Goal: Information Seeking & Learning: Check status

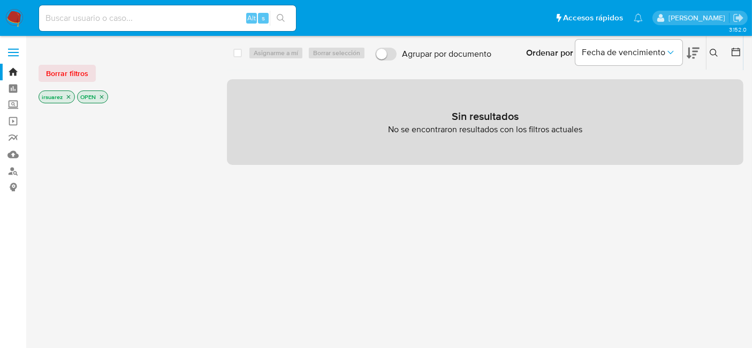
click at [98, 14] on input at bounding box center [167, 18] width 257 height 14
paste input "1409794215"
type input "1409794215"
click at [290, 24] on button "search-icon" at bounding box center [281, 18] width 22 height 15
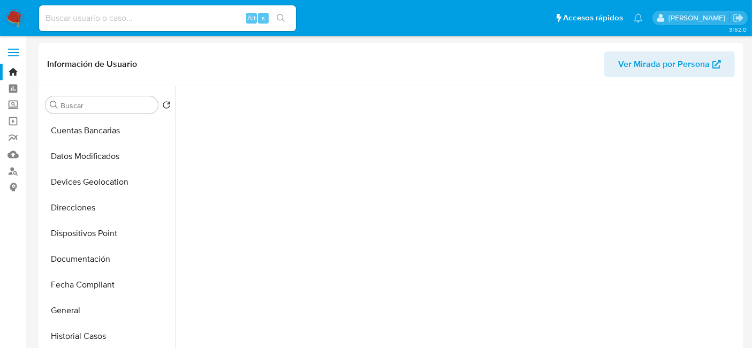
scroll to position [178, 0]
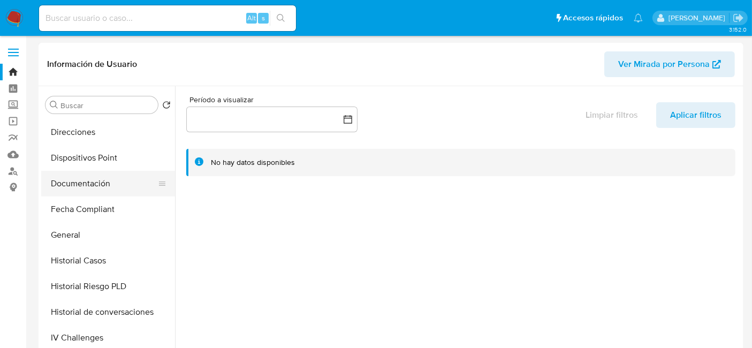
select select "10"
click at [110, 187] on button "Documentación" at bounding box center [103, 184] width 125 height 26
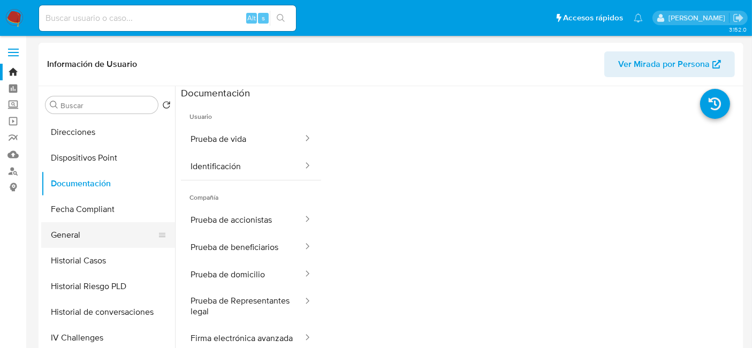
scroll to position [297, 0]
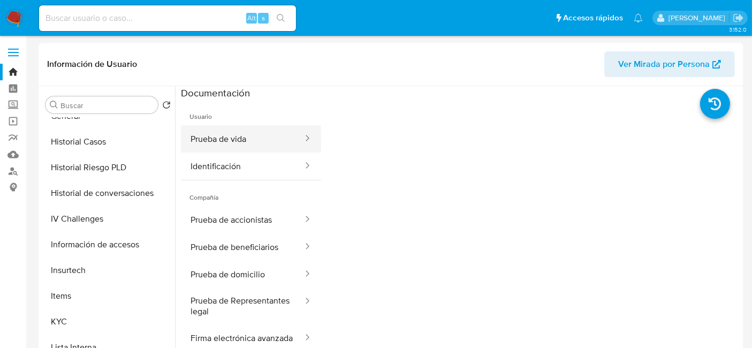
click at [233, 149] on button "Prueba de vida" at bounding box center [242, 138] width 123 height 27
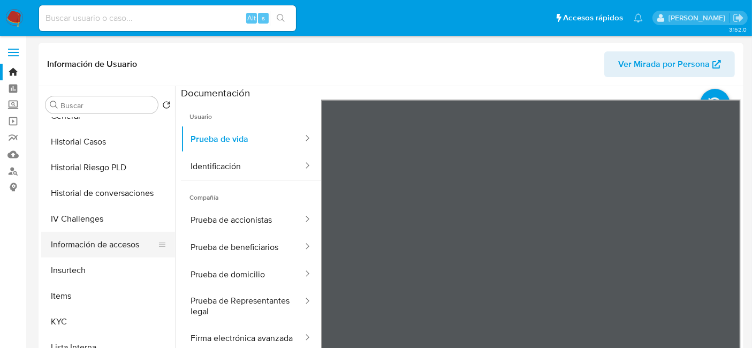
scroll to position [426, 0]
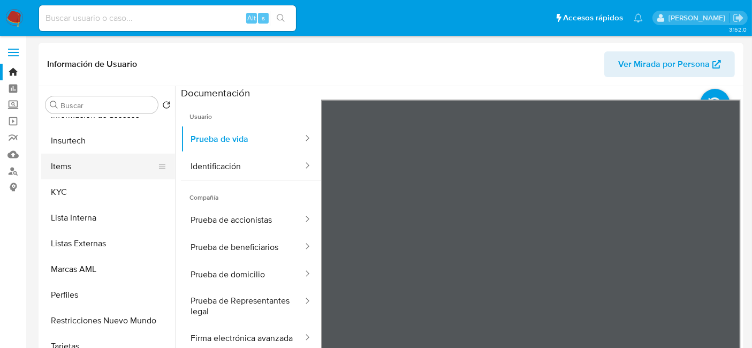
click at [87, 173] on button "Items" at bounding box center [103, 167] width 125 height 26
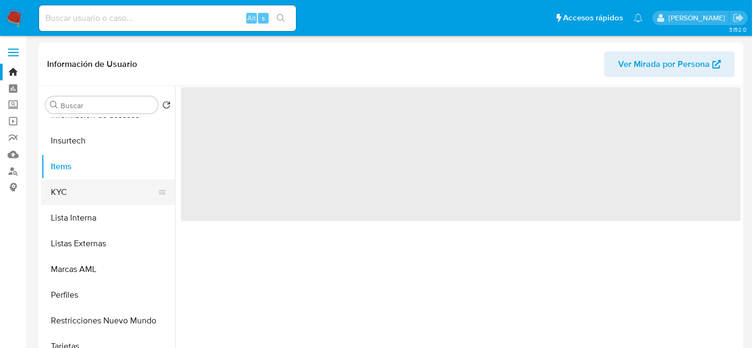
click at [84, 190] on button "KYC" at bounding box center [103, 192] width 125 height 26
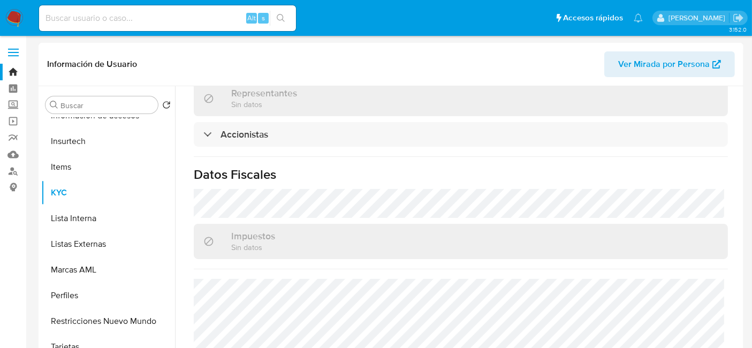
scroll to position [654, 0]
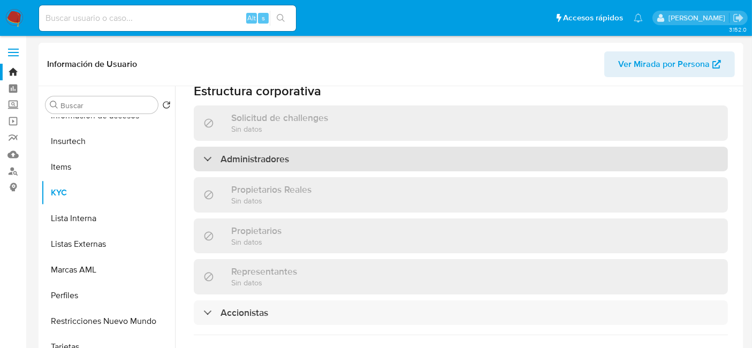
click at [314, 147] on div "Administradores" at bounding box center [461, 159] width 534 height 25
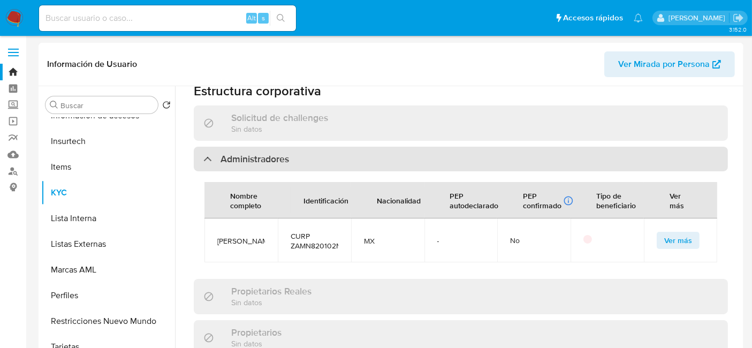
click at [304, 147] on div "Administradores" at bounding box center [461, 159] width 534 height 25
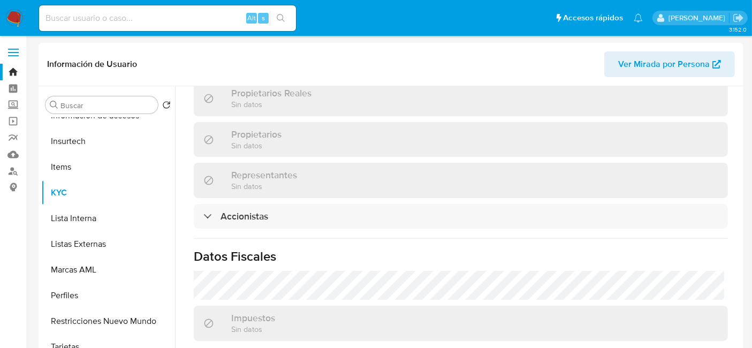
scroll to position [832, 0]
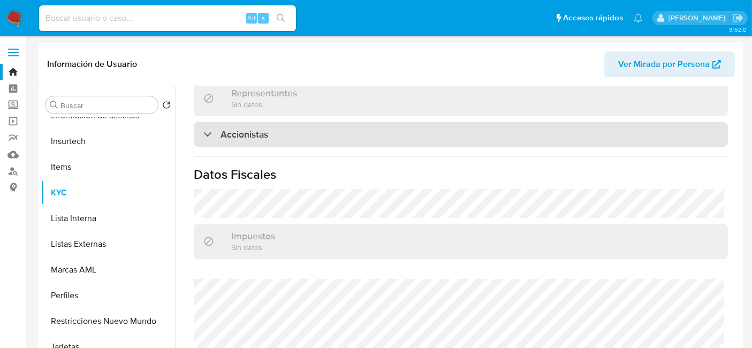
click at [295, 122] on div "Accionistas" at bounding box center [461, 134] width 534 height 25
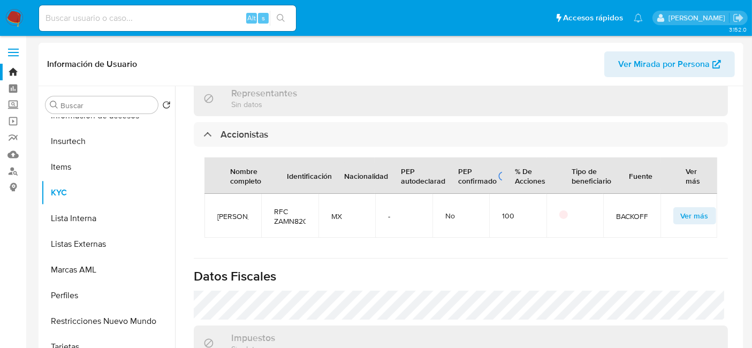
drag, startPoint x: 289, startPoint y: 102, endPoint x: 284, endPoint y: 106, distance: 6.9
click at [284, 122] on div "Accionistas Nombre completo Identificación Nacionalidad PEP autodeclarado PEP c…" at bounding box center [461, 185] width 534 height 126
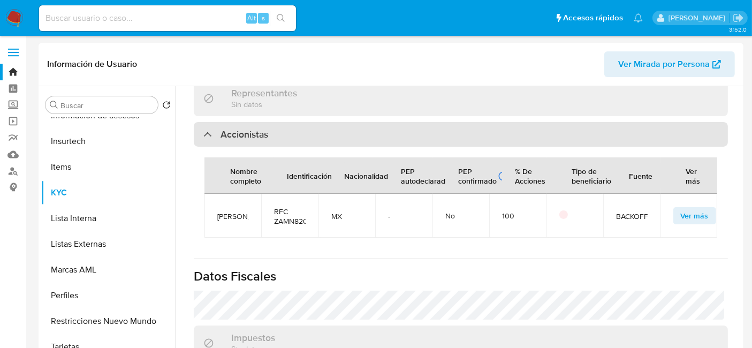
click at [316, 122] on div "Accionistas" at bounding box center [461, 134] width 534 height 25
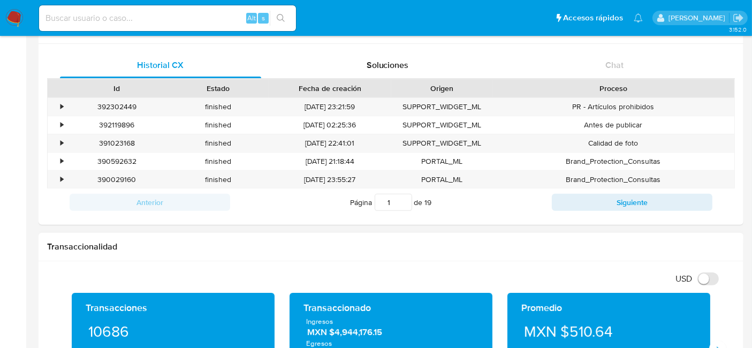
scroll to position [119, 0]
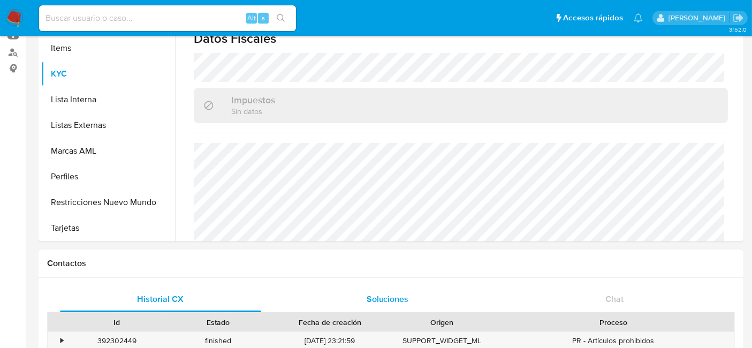
click at [392, 302] on span "Soluciones" at bounding box center [387, 299] width 42 height 12
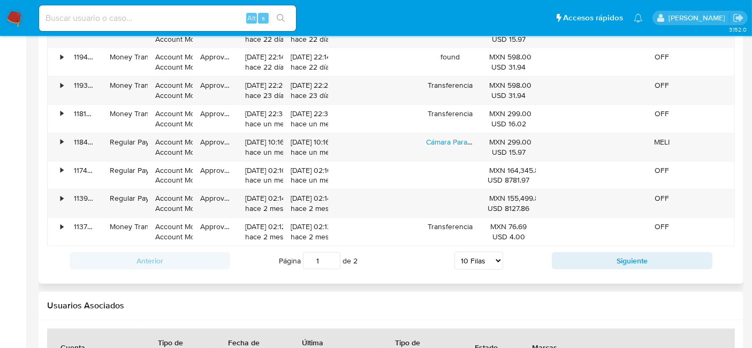
scroll to position [891, 0]
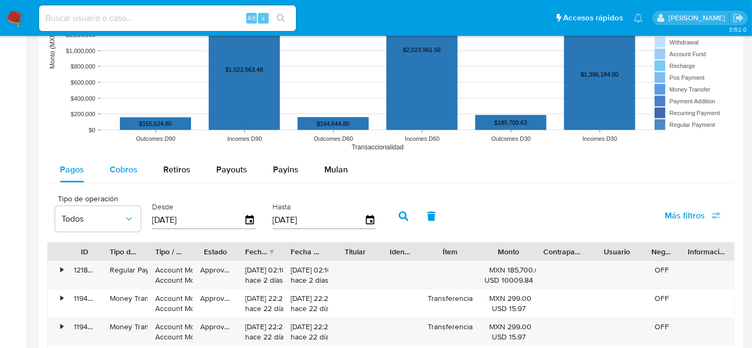
click at [114, 175] on div "Cobros" at bounding box center [124, 170] width 28 height 26
select select "10"
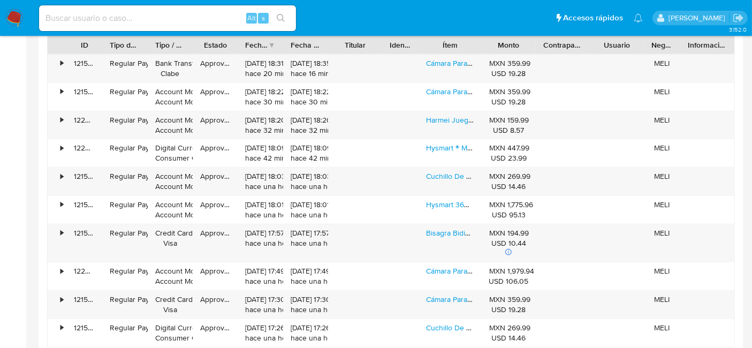
scroll to position [1189, 0]
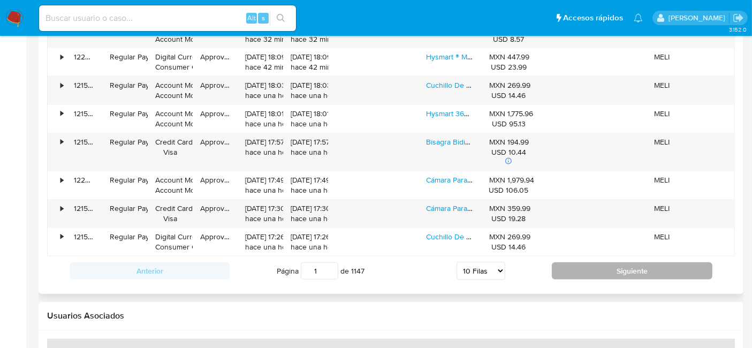
click at [636, 270] on button "Siguiente" at bounding box center [632, 270] width 161 height 17
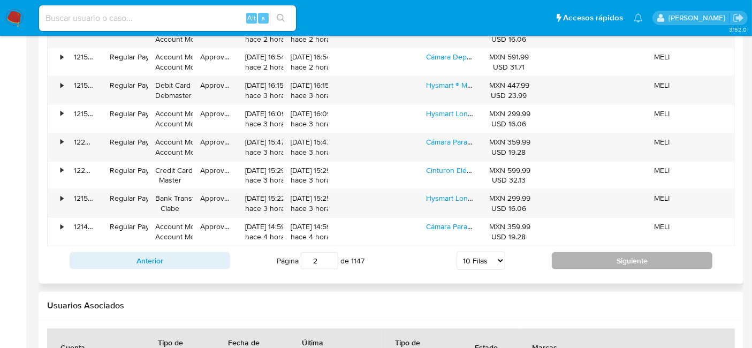
click at [632, 252] on button "Siguiente" at bounding box center [632, 260] width 161 height 17
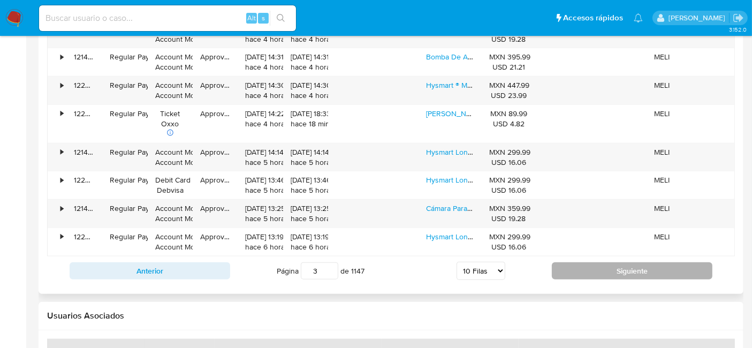
click at [626, 271] on button "Siguiente" at bounding box center [632, 270] width 161 height 17
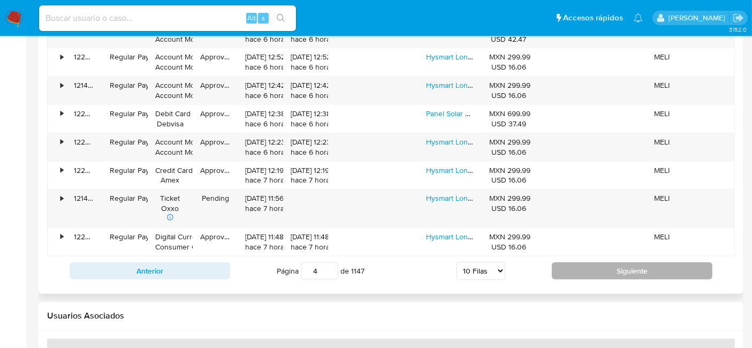
click at [631, 270] on button "Siguiente" at bounding box center [632, 270] width 161 height 17
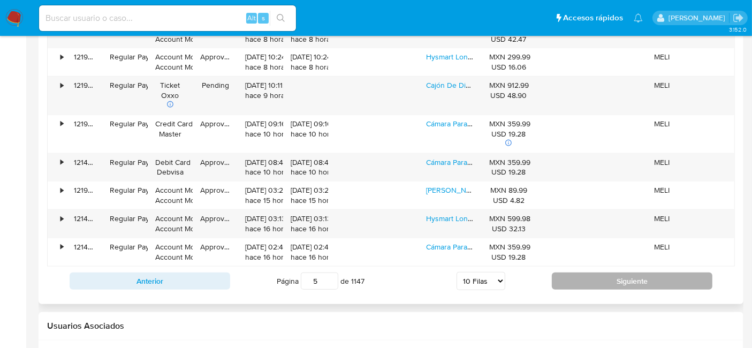
drag, startPoint x: 631, startPoint y: 270, endPoint x: 621, endPoint y: 274, distance: 11.0
click at [621, 274] on button "Siguiente" at bounding box center [632, 280] width 161 height 17
type input "6"
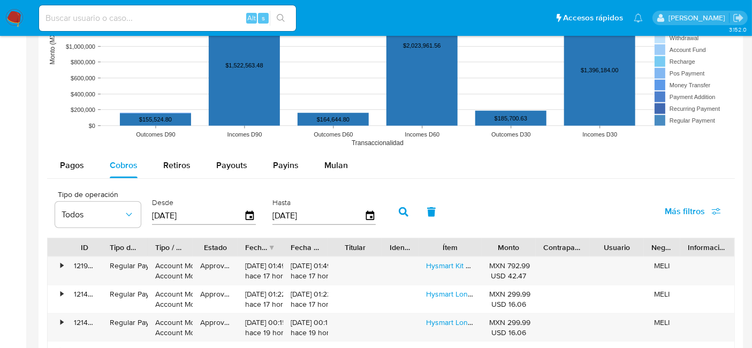
scroll to position [891, 0]
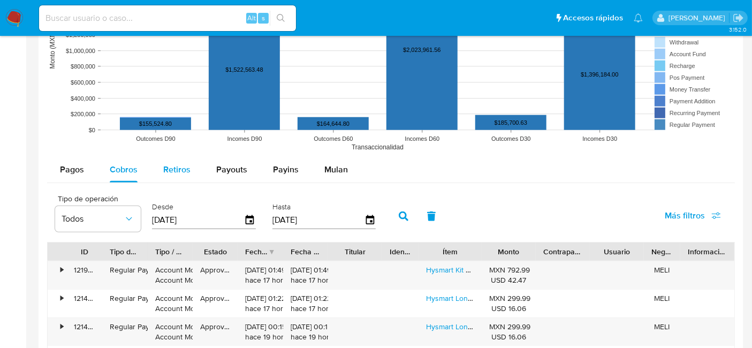
click at [158, 167] on button "Retiros" at bounding box center [176, 170] width 53 height 26
select select "10"
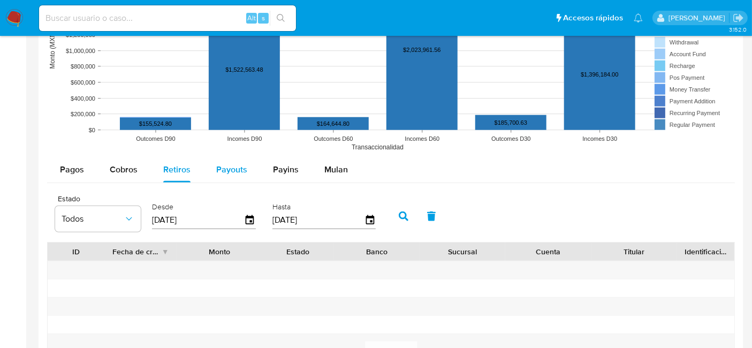
click at [243, 174] on div "Payouts" at bounding box center [231, 170] width 31 height 26
select select "10"
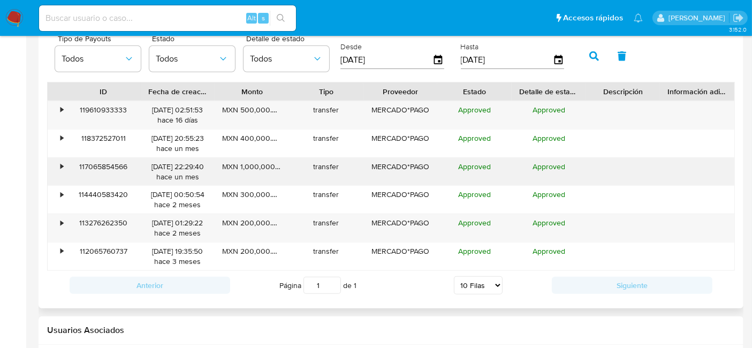
scroll to position [1070, 0]
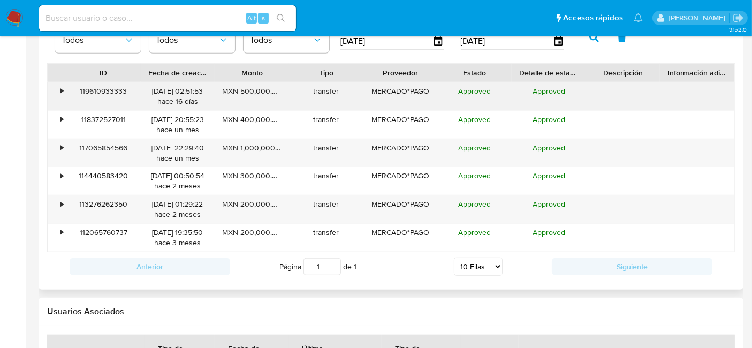
click at [56, 89] on div "•" at bounding box center [57, 96] width 19 height 28
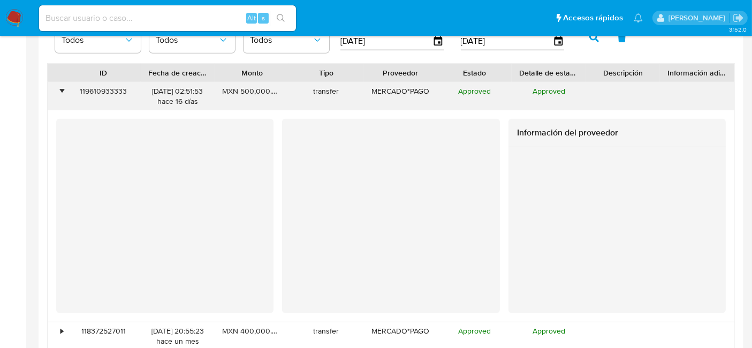
click at [56, 89] on div "•" at bounding box center [57, 96] width 19 height 28
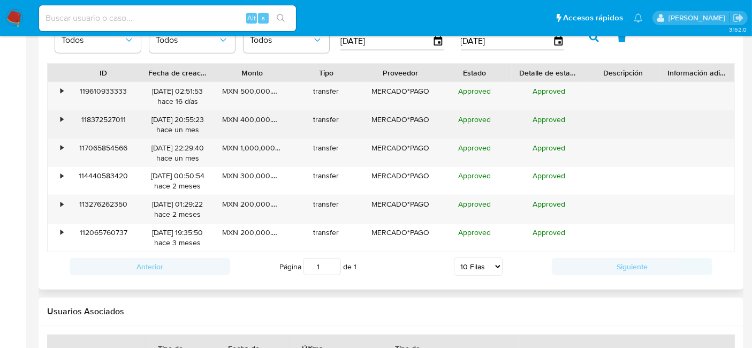
click at [61, 118] on div "•" at bounding box center [61, 119] width 3 height 10
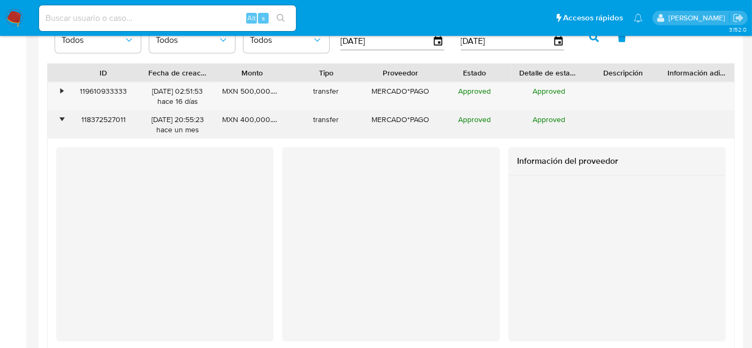
drag, startPoint x: 61, startPoint y: 118, endPoint x: 55, endPoint y: 118, distance: 6.4
click at [55, 118] on div "•" at bounding box center [57, 125] width 19 height 28
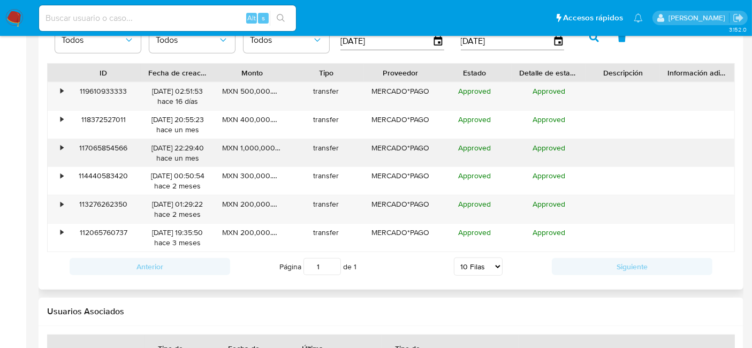
click at [60, 151] on div "•" at bounding box center [57, 153] width 19 height 28
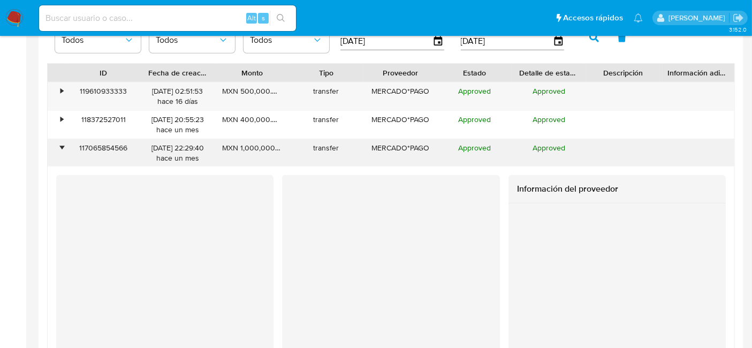
click at [60, 151] on div "•" at bounding box center [57, 153] width 19 height 28
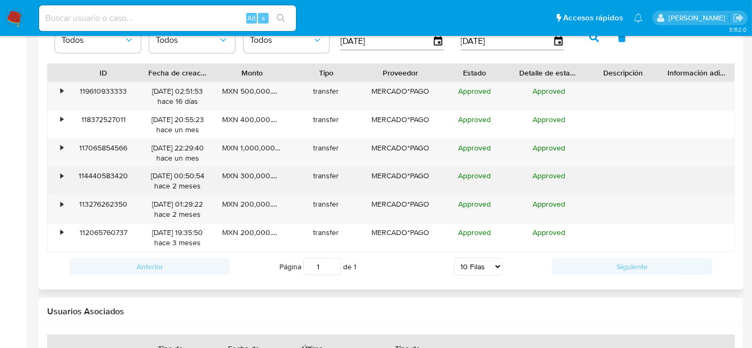
click at [63, 172] on div "•" at bounding box center [61, 176] width 3 height 10
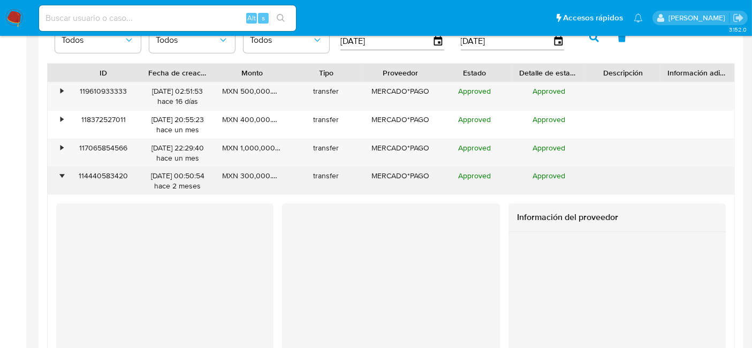
click at [63, 172] on div "•" at bounding box center [61, 176] width 3 height 10
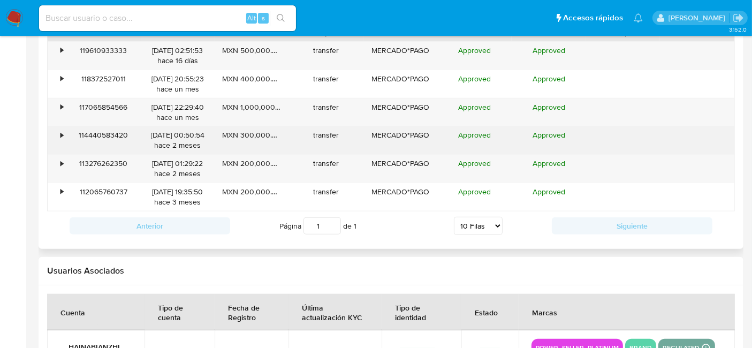
scroll to position [1129, 0]
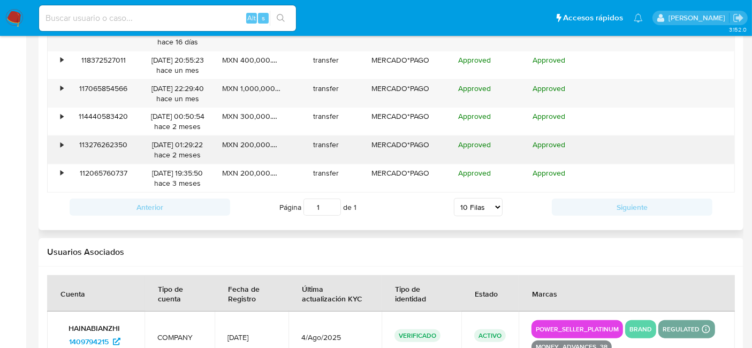
click at [62, 142] on div "•" at bounding box center [61, 145] width 3 height 10
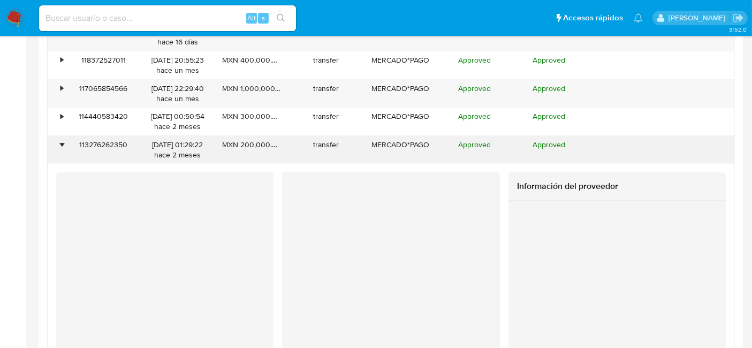
click at [62, 142] on div "•" at bounding box center [61, 145] width 3 height 10
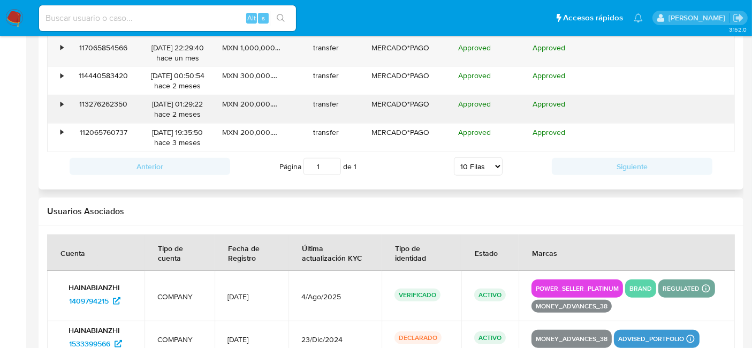
scroll to position [1189, 0]
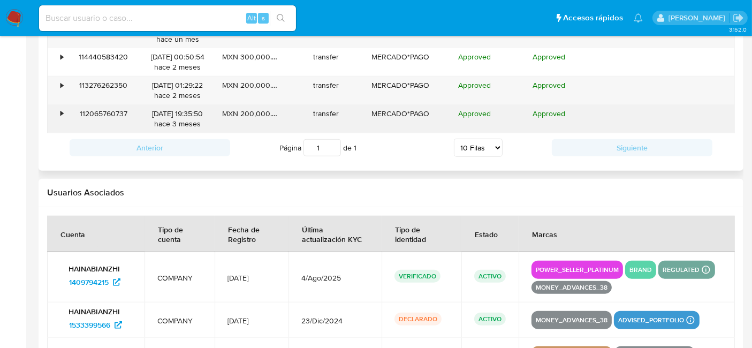
click at [58, 113] on div "•" at bounding box center [57, 119] width 19 height 28
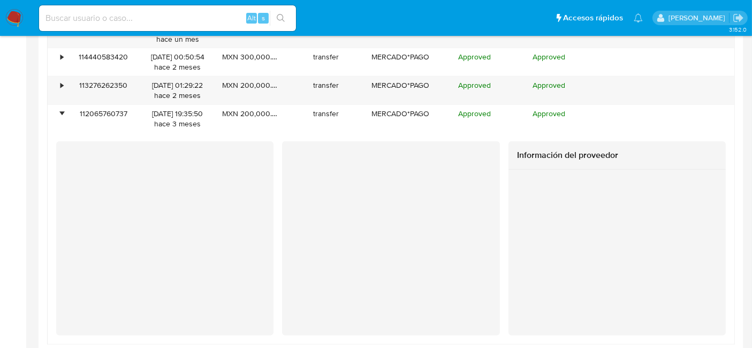
drag, startPoint x: 58, startPoint y: 113, endPoint x: 45, endPoint y: 115, distance: 12.4
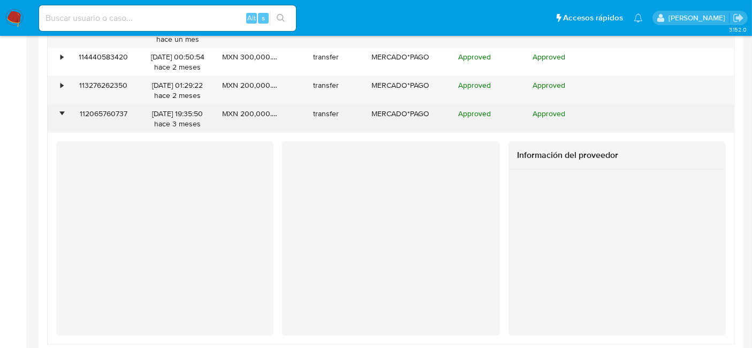
click at [59, 107] on div "•" at bounding box center [57, 119] width 19 height 28
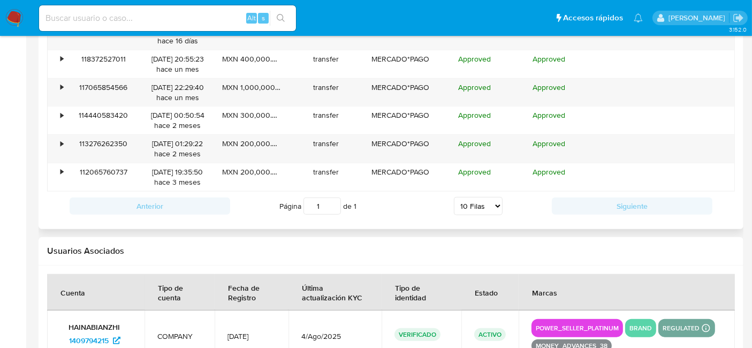
scroll to position [1010, 0]
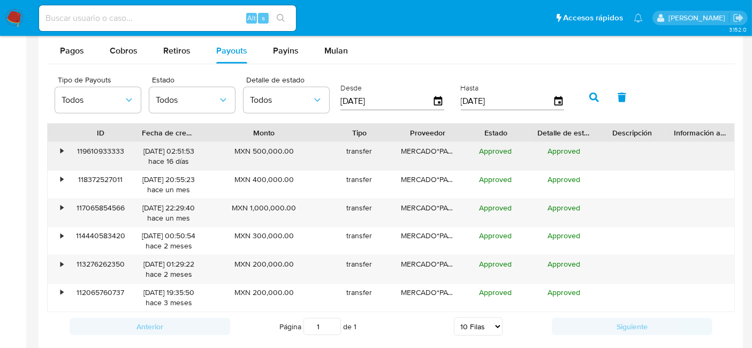
drag, startPoint x: 285, startPoint y: 128, endPoint x: 333, endPoint y: 143, distance: 50.6
click at [333, 143] on div "ID Fecha de creación Monto Tipo Proveedor Estado Detalle de estado Descripción …" at bounding box center [391, 217] width 688 height 189
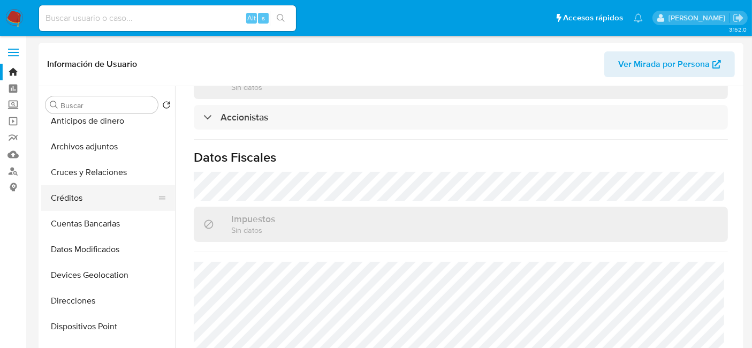
scroll to position [0, 0]
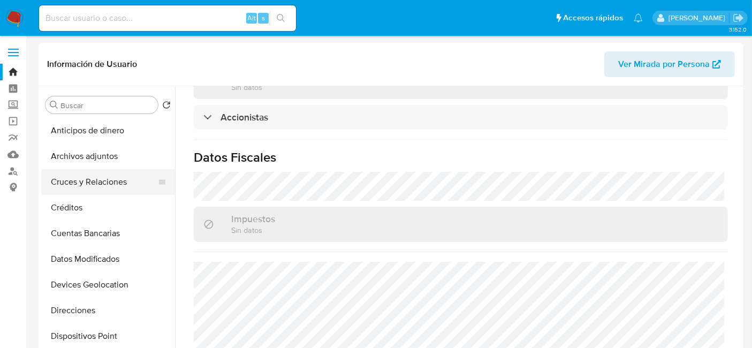
click at [109, 182] on button "Cruces y Relaciones" at bounding box center [103, 182] width 125 height 26
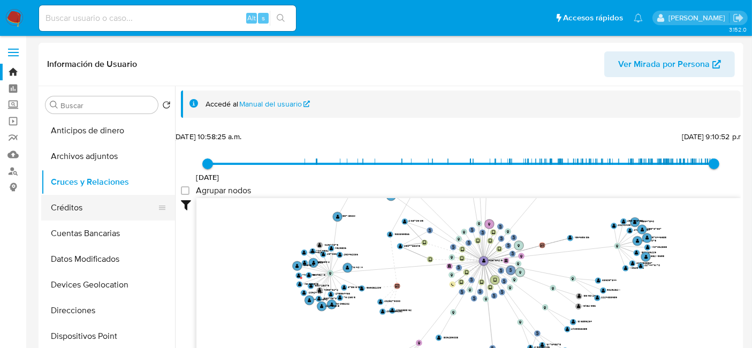
click at [102, 210] on button "Créditos" at bounding box center [103, 208] width 125 height 26
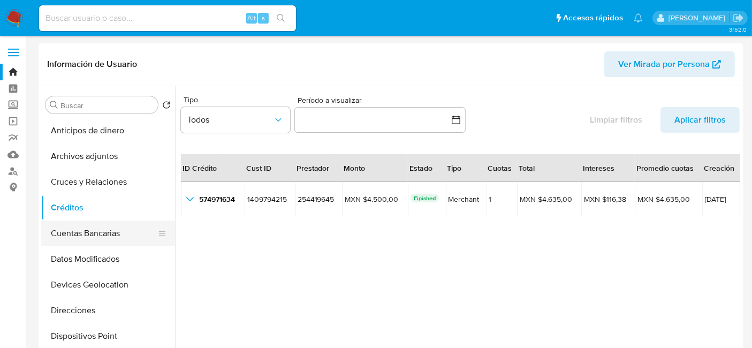
click at [107, 227] on button "Cuentas Bancarias" at bounding box center [103, 233] width 125 height 26
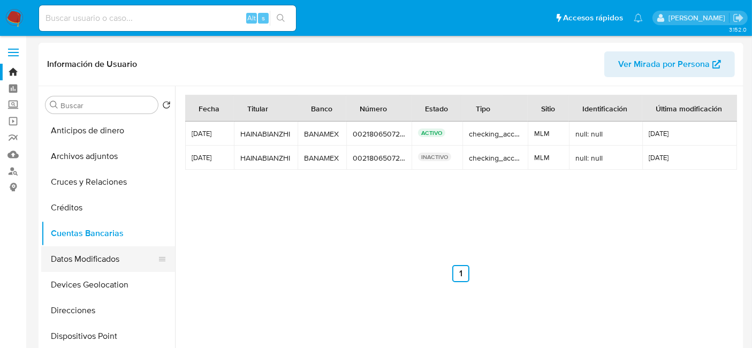
click at [82, 255] on button "Datos Modificados" at bounding box center [103, 259] width 125 height 26
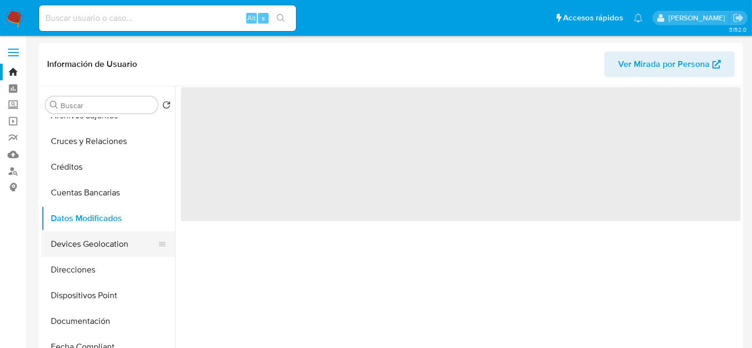
scroll to position [59, 0]
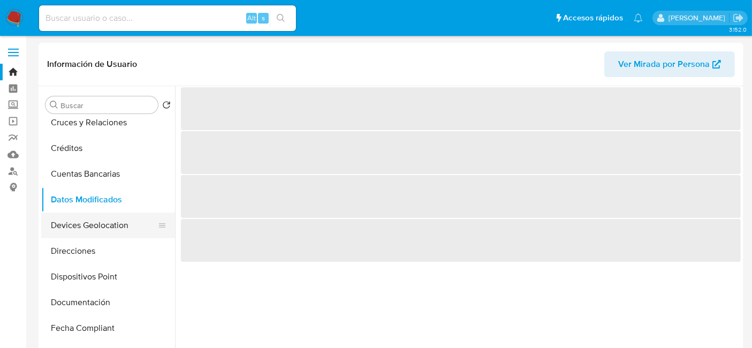
click at [102, 231] on button "Devices Geolocation" at bounding box center [103, 225] width 125 height 26
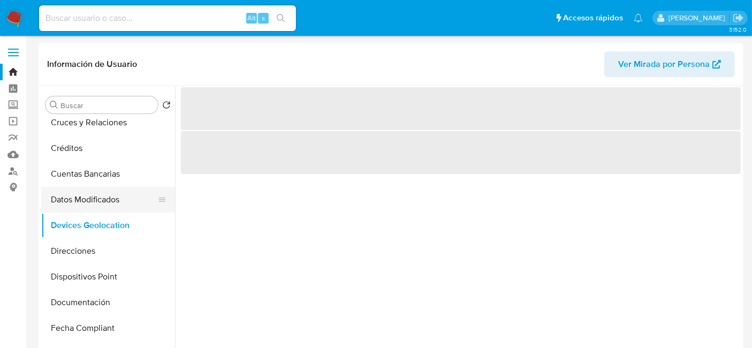
click at [119, 203] on button "Datos Modificados" at bounding box center [103, 200] width 125 height 26
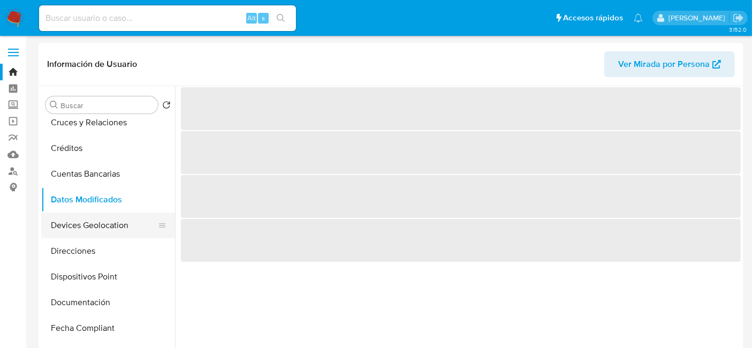
click at [99, 218] on button "Devices Geolocation" at bounding box center [103, 225] width 125 height 26
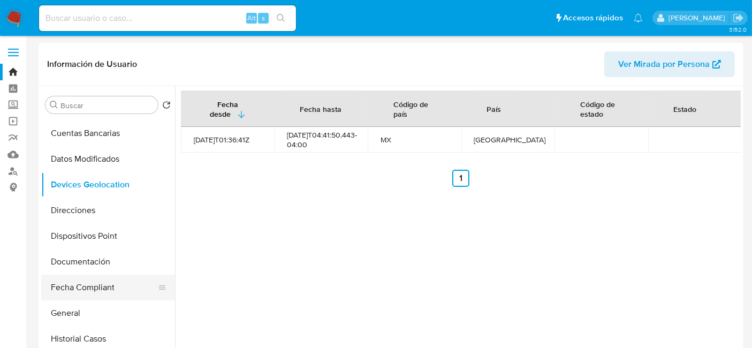
scroll to position [119, 0]
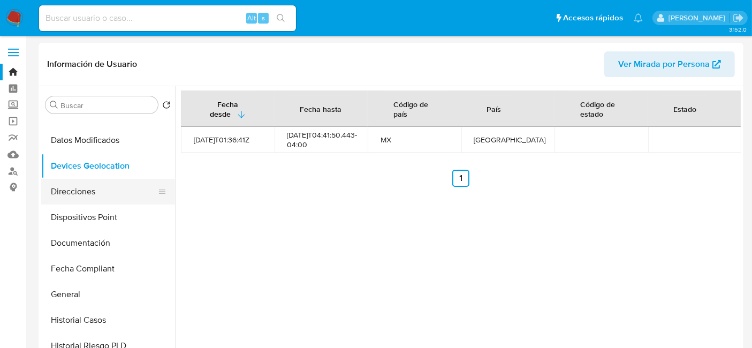
click at [101, 189] on button "Direcciones" at bounding box center [103, 192] width 125 height 26
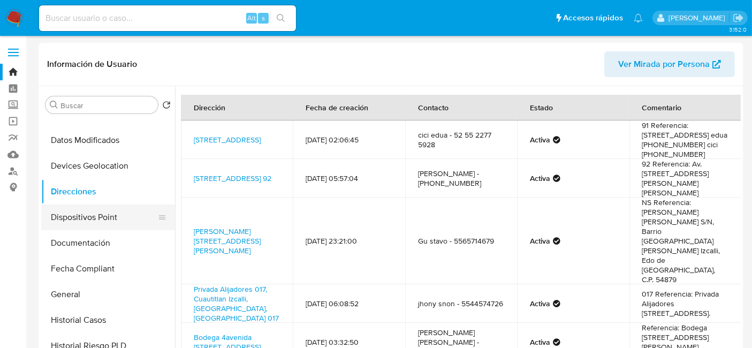
click at [102, 225] on button "Dispositivos Point" at bounding box center [103, 217] width 125 height 26
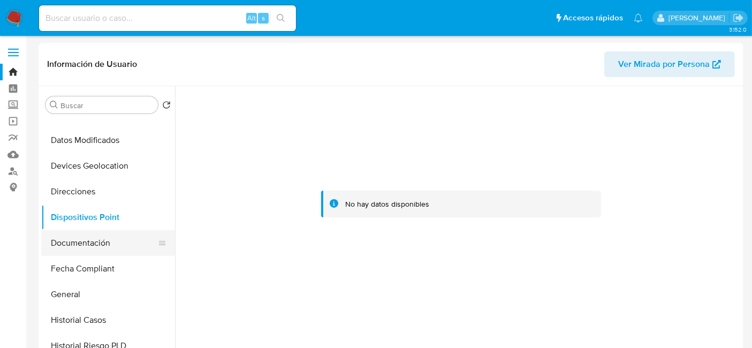
click at [102, 242] on button "Documentación" at bounding box center [103, 243] width 125 height 26
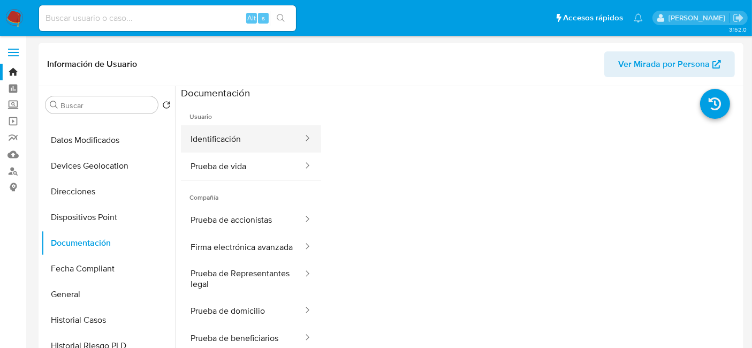
click at [240, 143] on button "Identificación" at bounding box center [242, 138] width 123 height 27
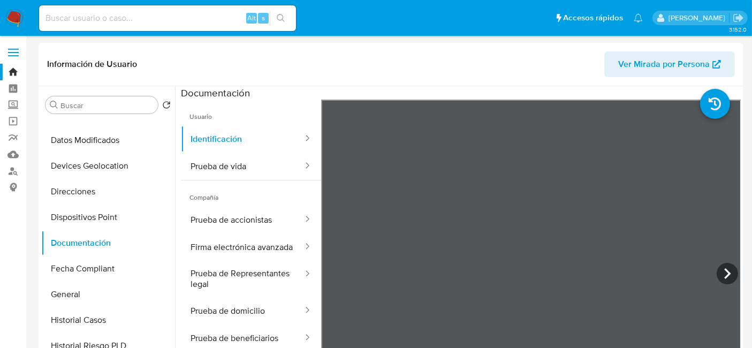
click at [724, 274] on icon at bounding box center [727, 273] width 6 height 11
click at [191, 169] on button "Prueba de vida" at bounding box center [242, 165] width 123 height 27
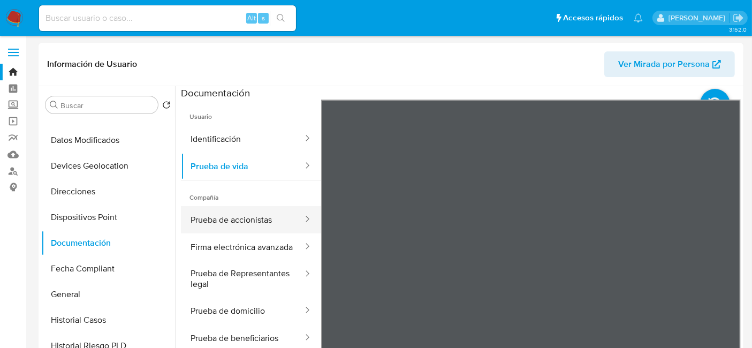
click at [234, 228] on button "Prueba de accionistas" at bounding box center [242, 219] width 123 height 27
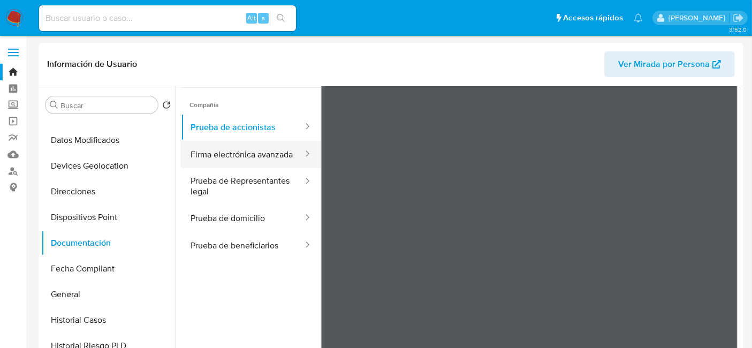
scroll to position [93, 0]
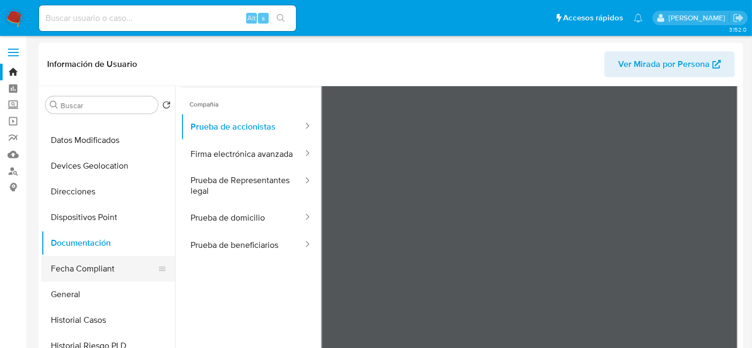
click at [96, 273] on button "Fecha Compliant" at bounding box center [103, 269] width 125 height 26
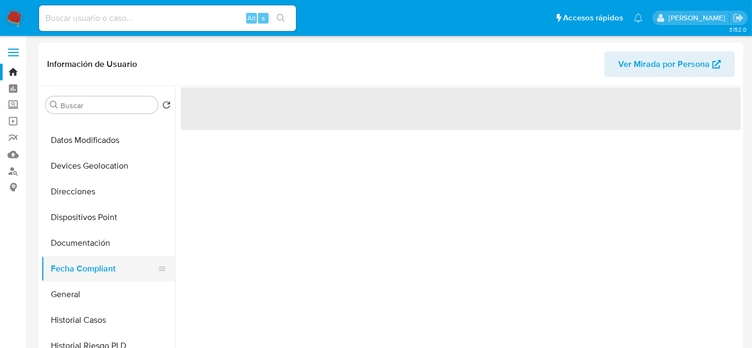
scroll to position [0, 0]
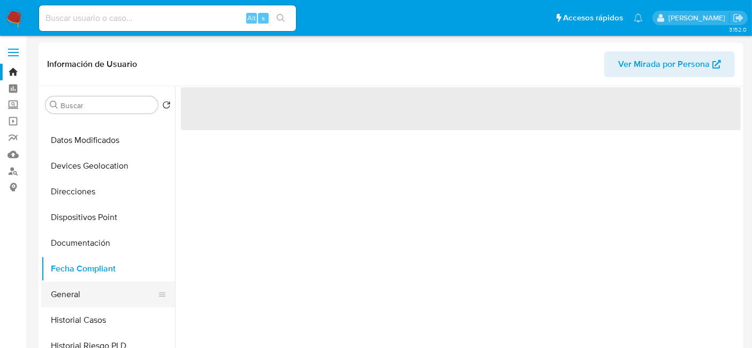
click at [89, 299] on button "General" at bounding box center [103, 294] width 125 height 26
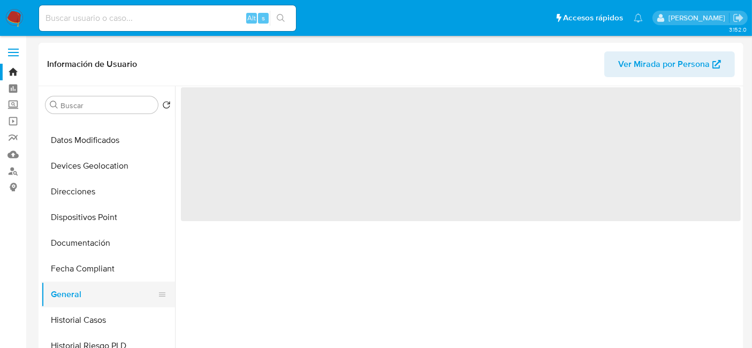
scroll to position [178, 0]
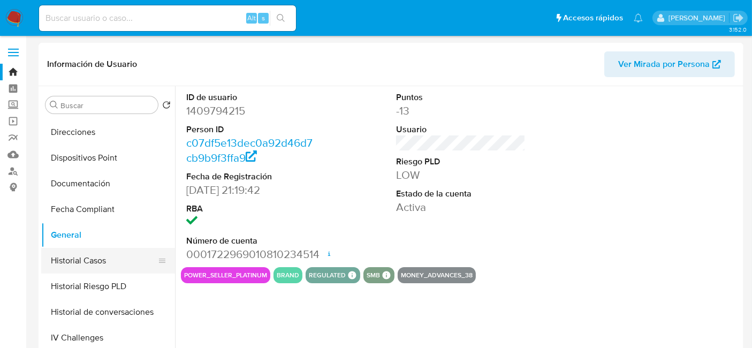
click at [87, 264] on button "Historial Casos" at bounding box center [103, 261] width 125 height 26
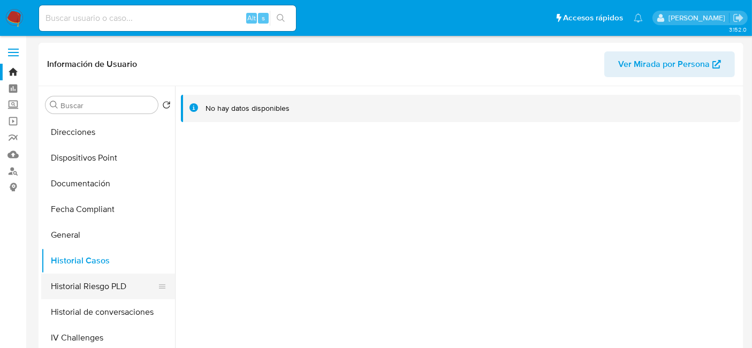
click at [114, 292] on button "Historial Riesgo PLD" at bounding box center [103, 286] width 125 height 26
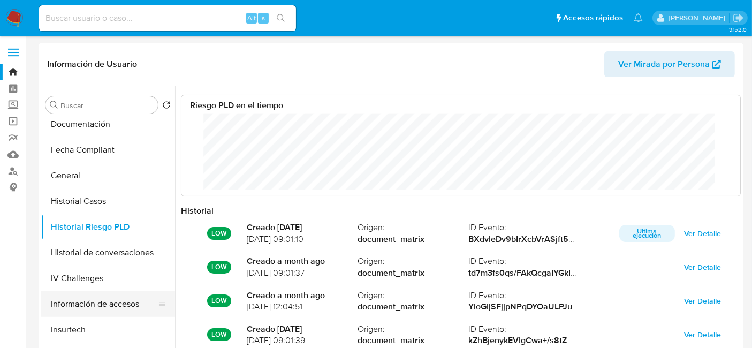
scroll to position [297, 0]
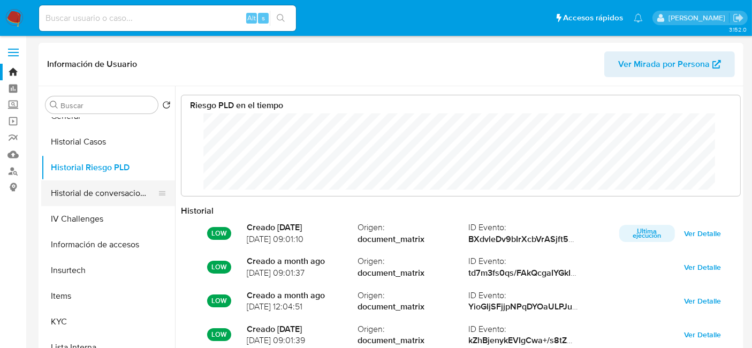
click at [104, 193] on button "Historial de conversaciones" at bounding box center [103, 193] width 125 height 26
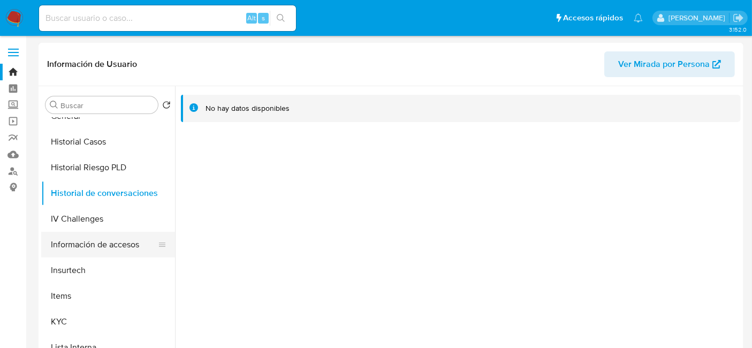
click at [118, 243] on button "Información de accesos" at bounding box center [103, 245] width 125 height 26
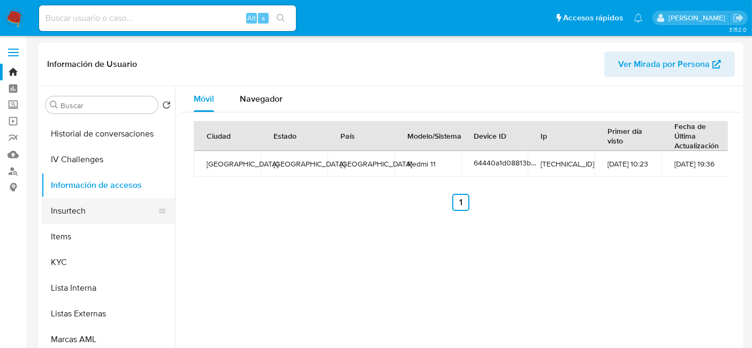
scroll to position [416, 0]
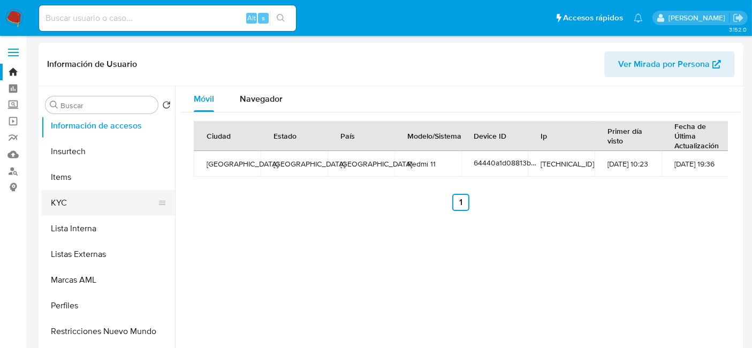
click at [84, 206] on button "KYC" at bounding box center [103, 203] width 125 height 26
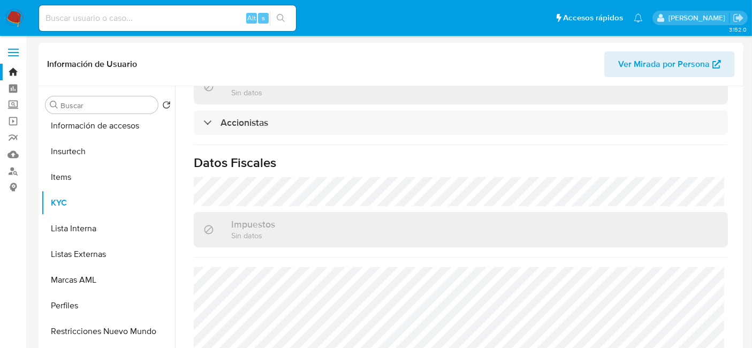
scroll to position [849, 0]
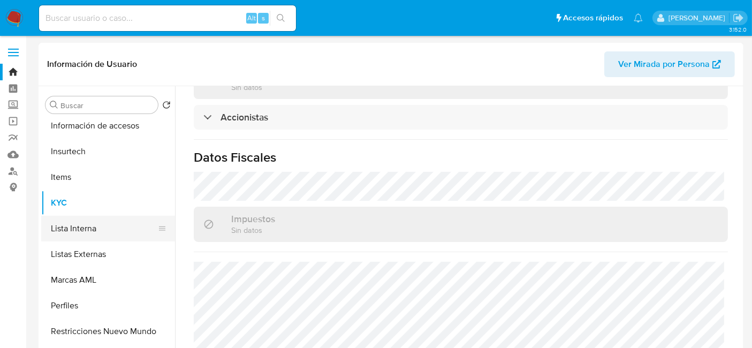
click at [92, 228] on button "Lista Interna" at bounding box center [103, 229] width 125 height 26
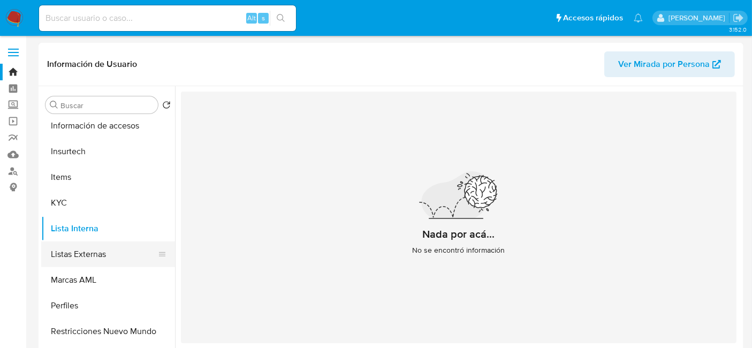
click at [111, 255] on button "Listas Externas" at bounding box center [103, 254] width 125 height 26
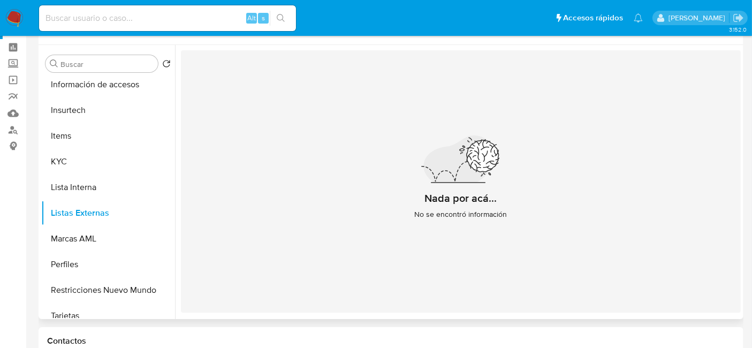
scroll to position [59, 0]
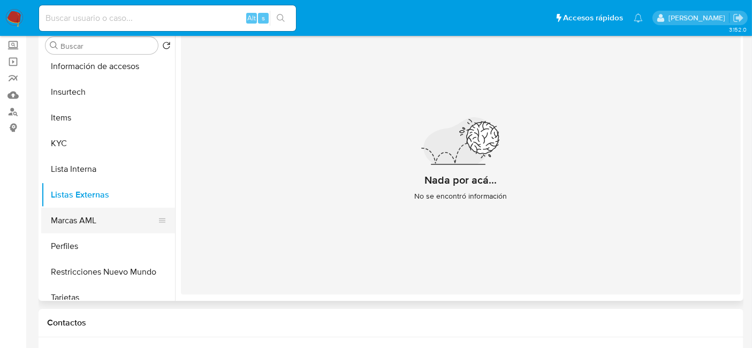
click at [47, 222] on button "Marcas AML" at bounding box center [103, 221] width 125 height 26
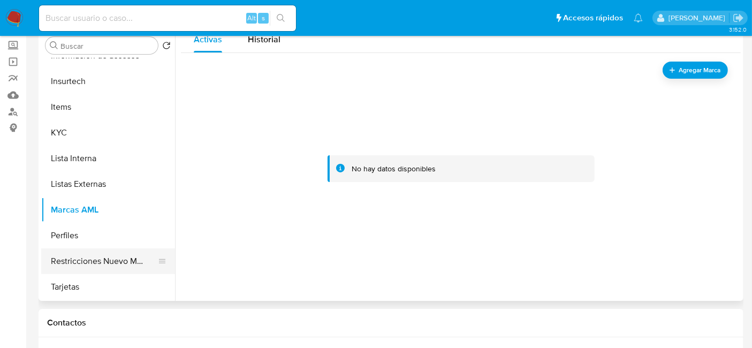
scroll to position [426, 0]
click at [91, 242] on button "Perfiles" at bounding box center [103, 236] width 125 height 26
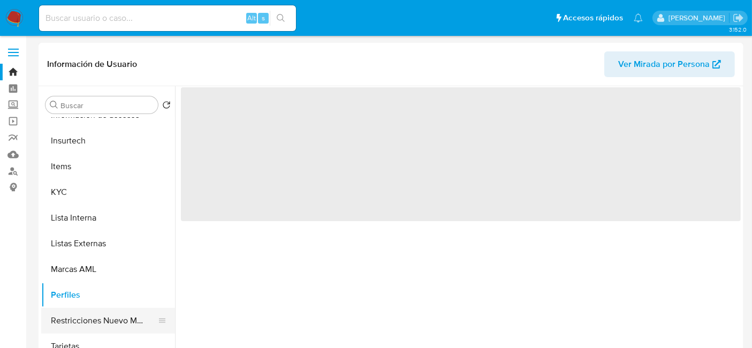
drag, startPoint x: 98, startPoint y: 311, endPoint x: 89, endPoint y: 312, distance: 9.2
click at [87, 312] on button "Restricciones Nuevo Mundo" at bounding box center [103, 321] width 125 height 26
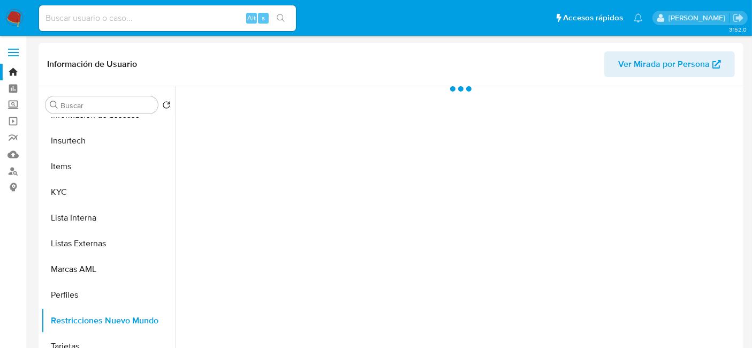
scroll to position [426, 0]
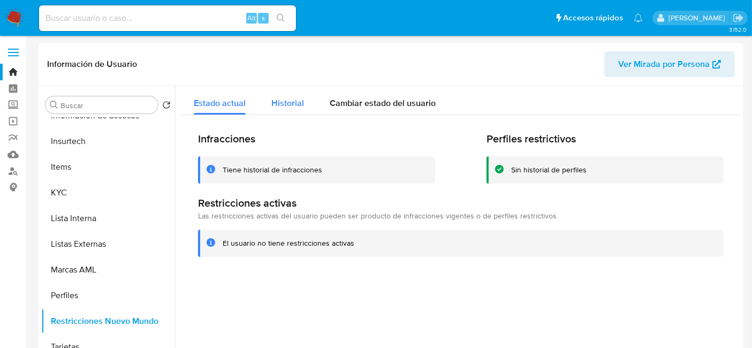
click at [274, 104] on span "Historial" at bounding box center [287, 103] width 33 height 12
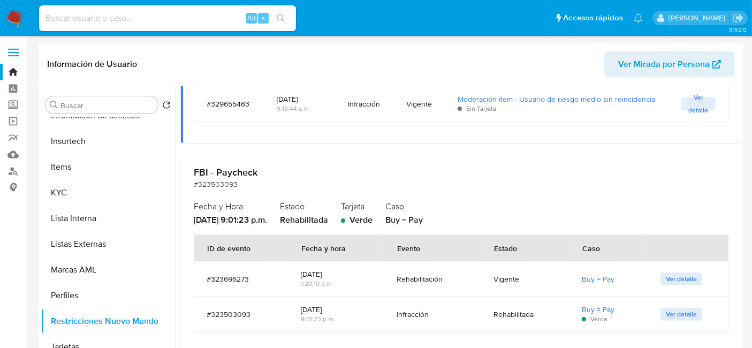
scroll to position [1750, 0]
click at [682, 314] on span "Ver detalle" at bounding box center [681, 314] width 31 height 11
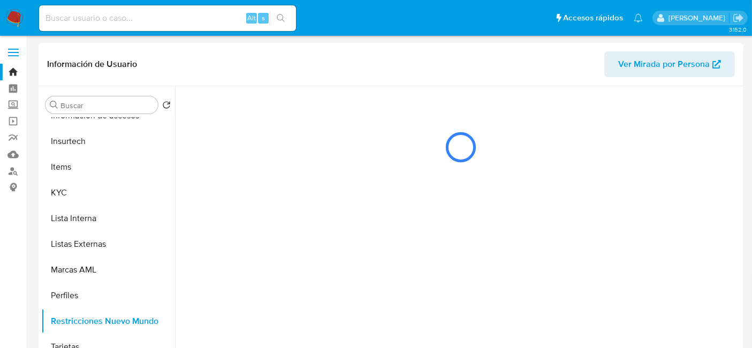
scroll to position [0, 0]
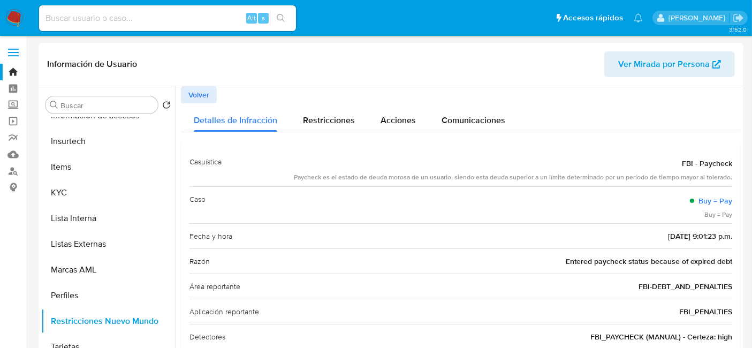
click at [205, 95] on span "Volver" at bounding box center [198, 94] width 21 height 15
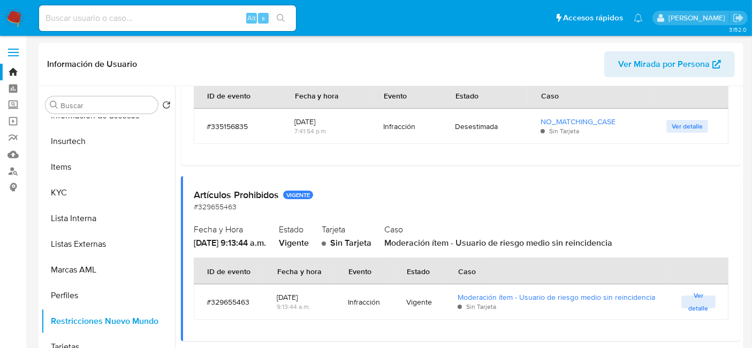
scroll to position [1571, 0]
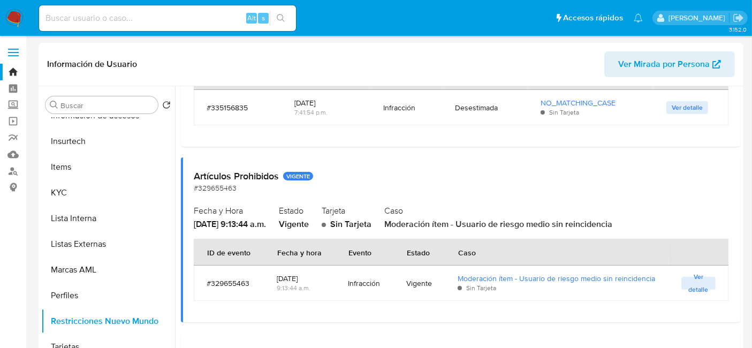
click at [689, 285] on span "Ver detalle" at bounding box center [698, 283] width 24 height 11
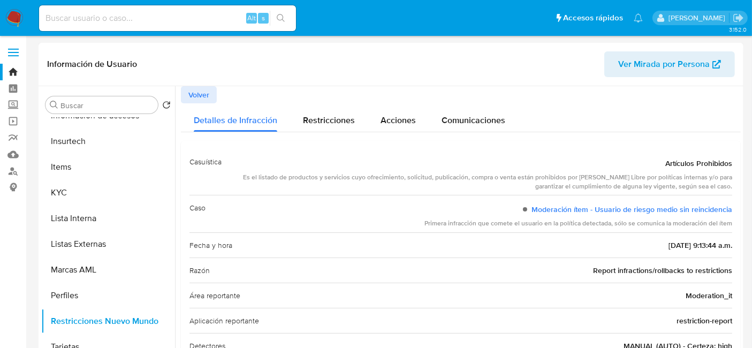
click at [198, 91] on span "Volver" at bounding box center [198, 94] width 21 height 15
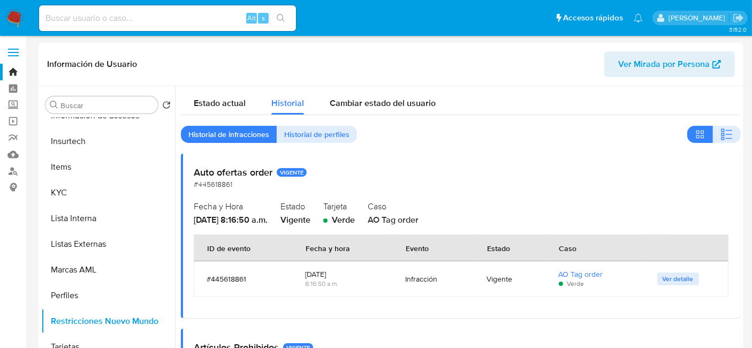
click at [683, 274] on span "Ver detalle" at bounding box center [677, 278] width 31 height 11
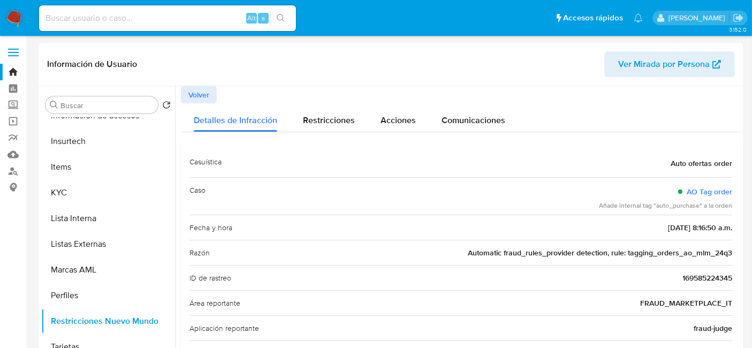
click at [200, 93] on span "Volver" at bounding box center [198, 94] width 21 height 15
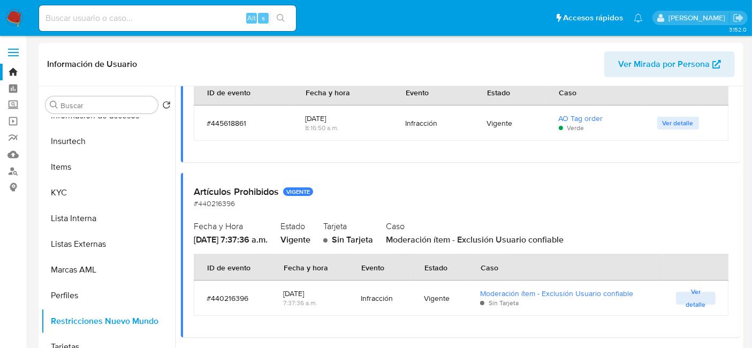
scroll to position [178, 0]
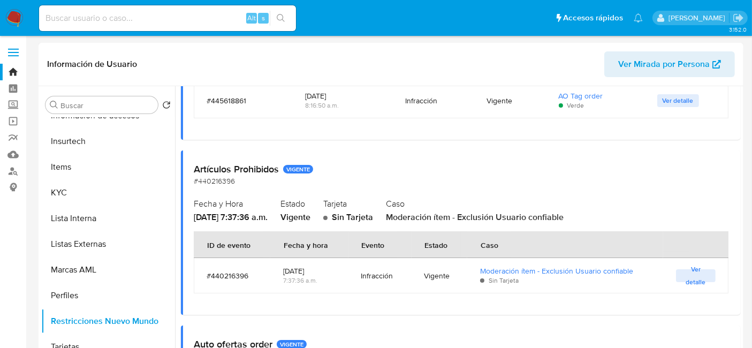
click at [681, 272] on span "Ver detalle" at bounding box center [695, 275] width 29 height 11
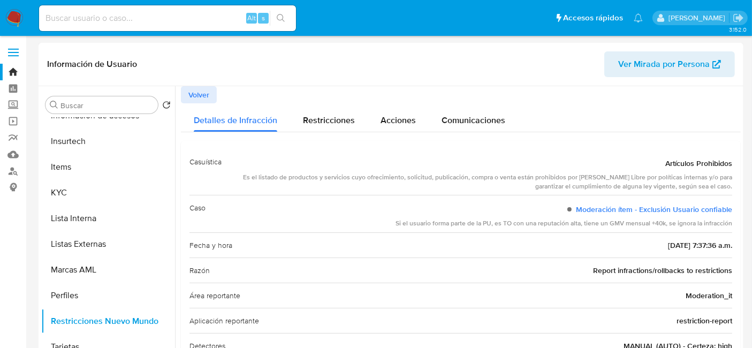
click at [191, 96] on span "Volver" at bounding box center [198, 94] width 21 height 15
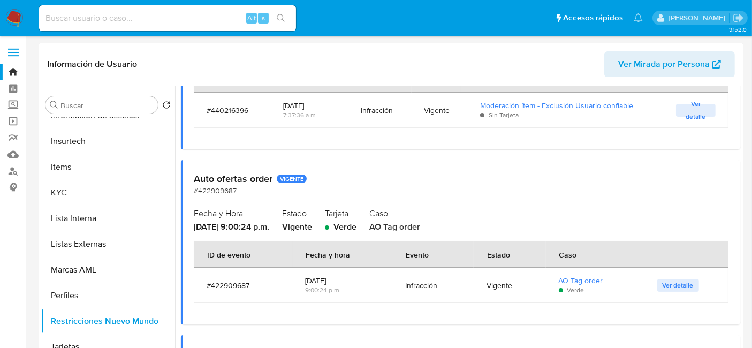
scroll to position [416, 0]
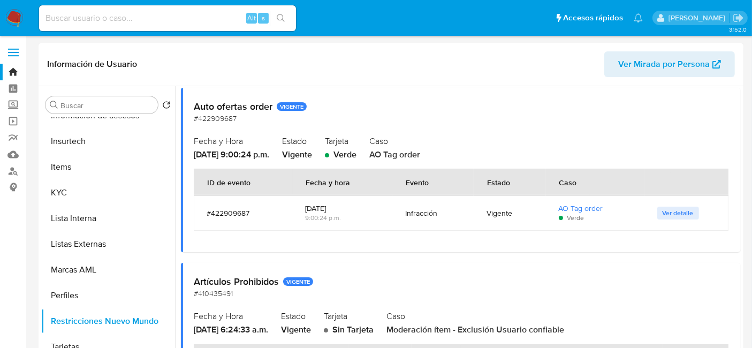
click at [671, 213] on span "Ver detalle" at bounding box center [677, 213] width 31 height 11
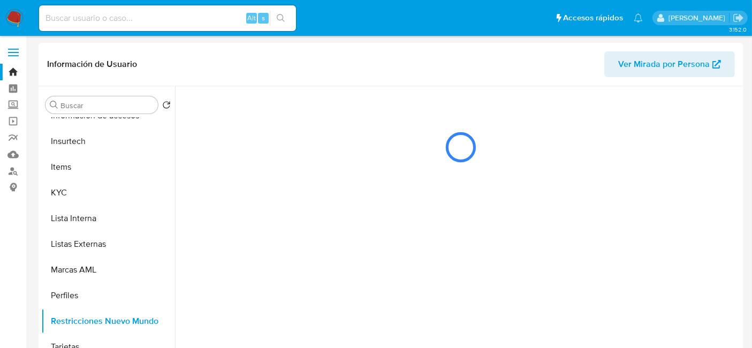
scroll to position [0, 0]
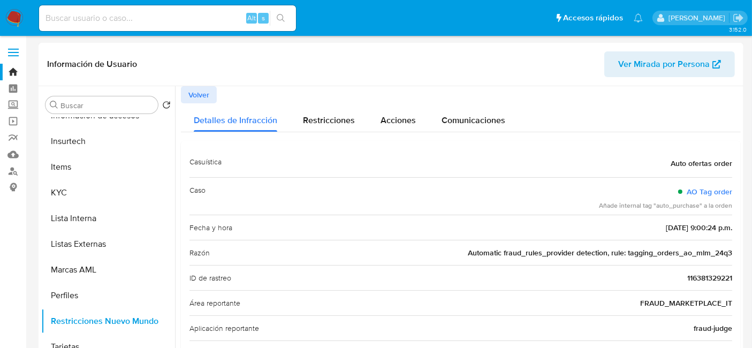
click at [189, 94] on span "Volver" at bounding box center [198, 94] width 21 height 15
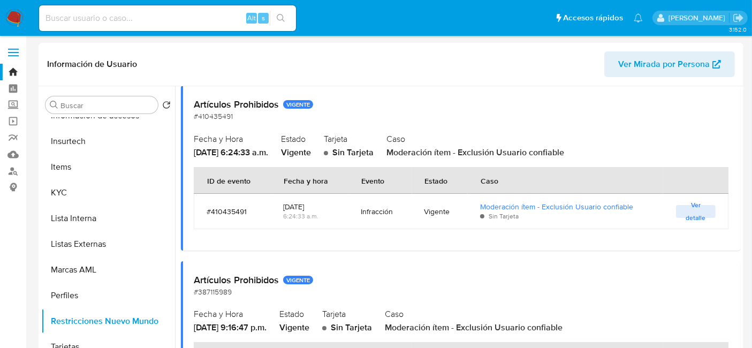
scroll to position [594, 0]
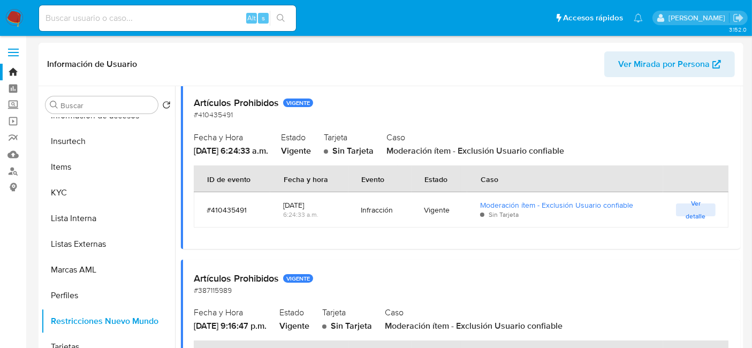
click at [694, 210] on span "Ver detalle" at bounding box center [695, 209] width 29 height 11
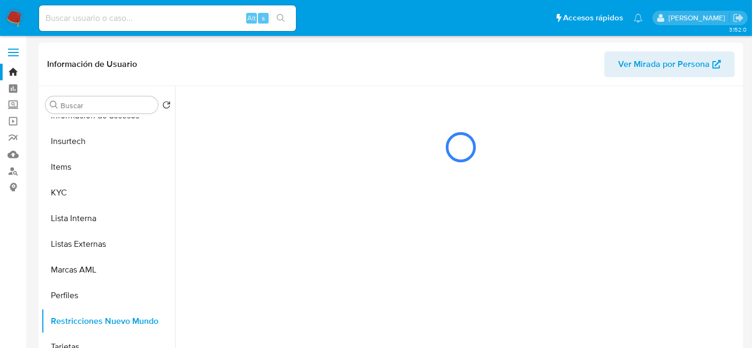
scroll to position [0, 0]
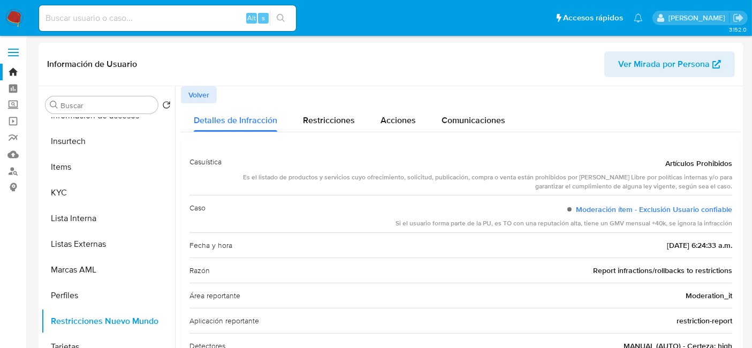
click at [192, 89] on span "Volver" at bounding box center [198, 94] width 21 height 15
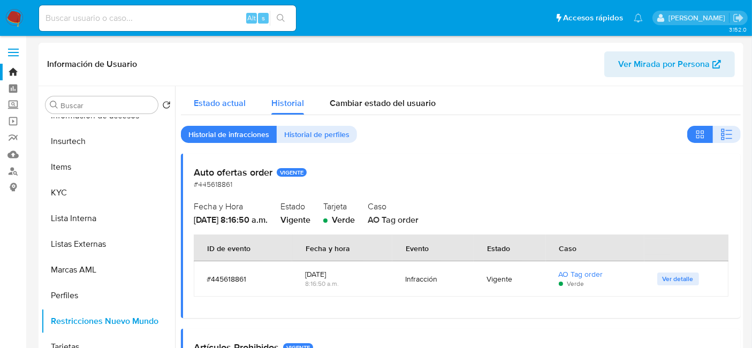
click at [225, 112] on div "Estado actual" at bounding box center [220, 100] width 52 height 28
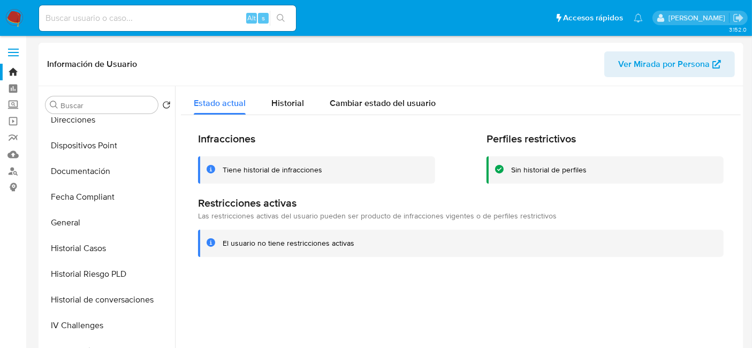
scroll to position [188, 0]
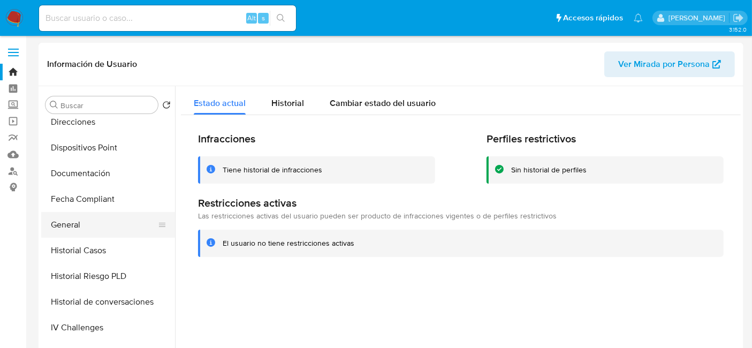
click at [73, 219] on button "General" at bounding box center [103, 225] width 125 height 26
